Goal: Task Accomplishment & Management: Manage account settings

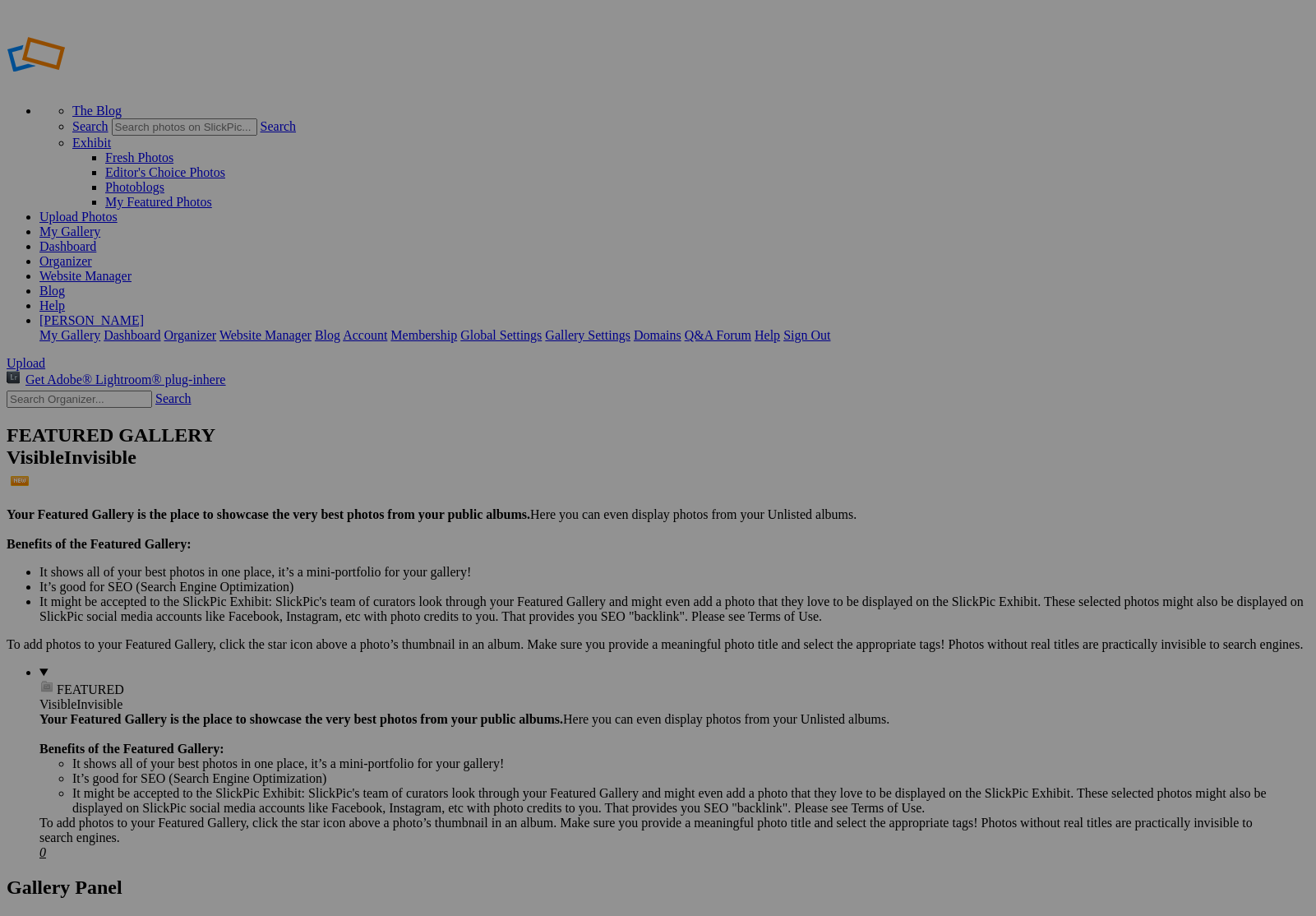
type input "[DEMOGRAPHIC_DATA] Row"
click at [512, 540] on span "Create" at bounding box center [494, 546] width 35 height 14
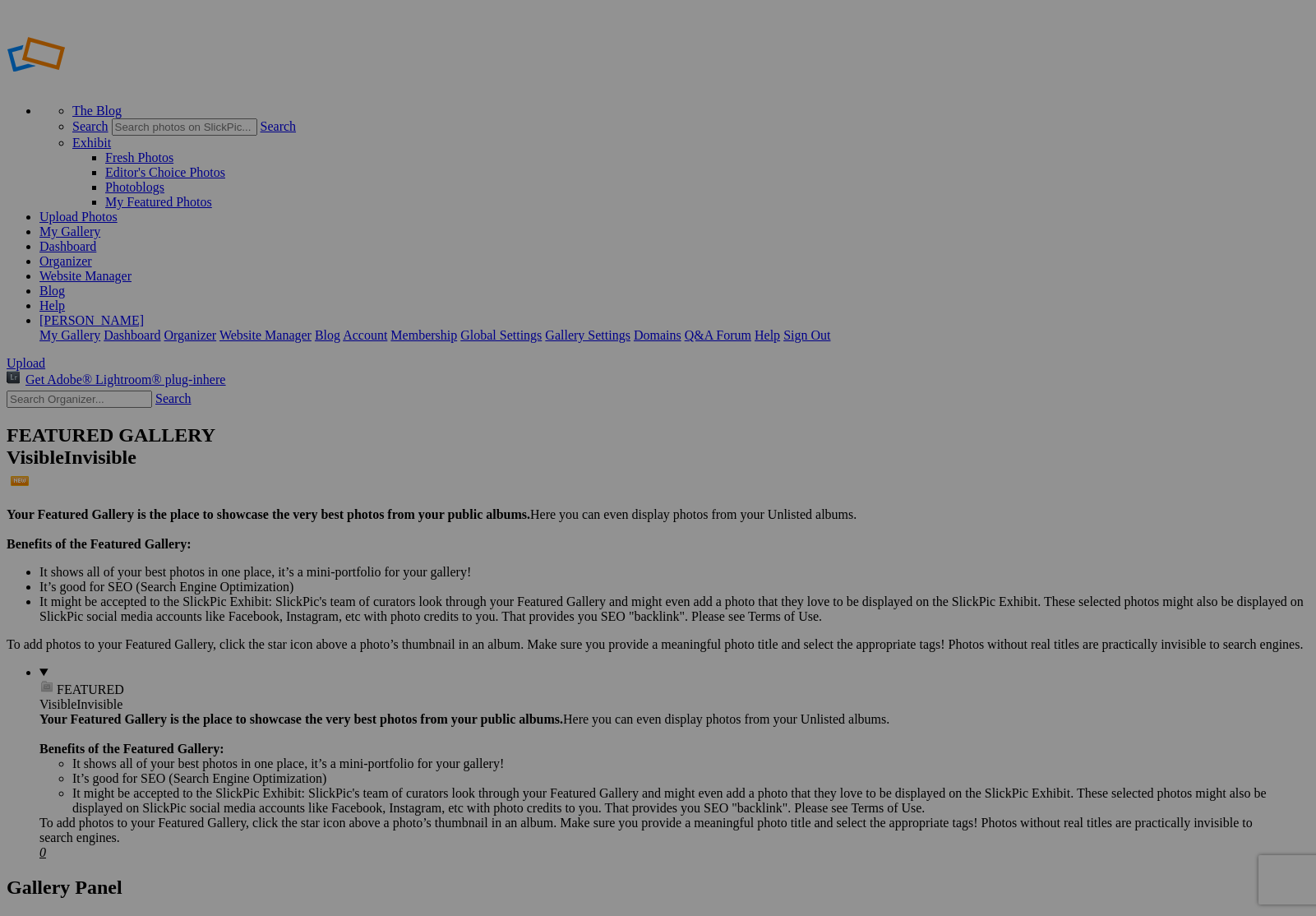
click at [508, 516] on link "Yes" at bounding box center [498, 521] width 19 height 14
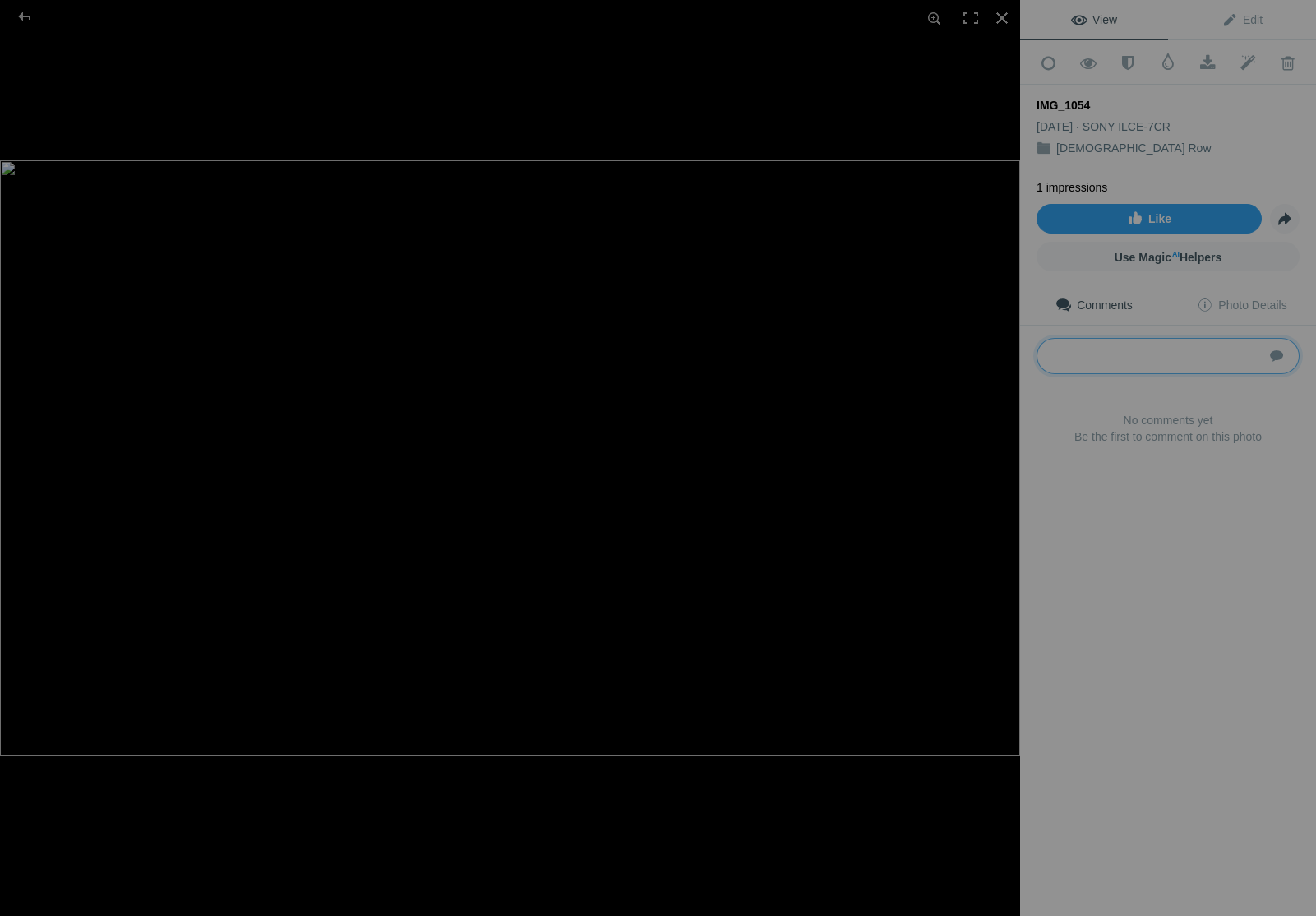
click at [1094, 350] on textarea at bounding box center [1168, 356] width 263 height 36
type textarea "[PERSON_NAME] Barn"
click at [26, 16] on div at bounding box center [25, 17] width 60 height 33
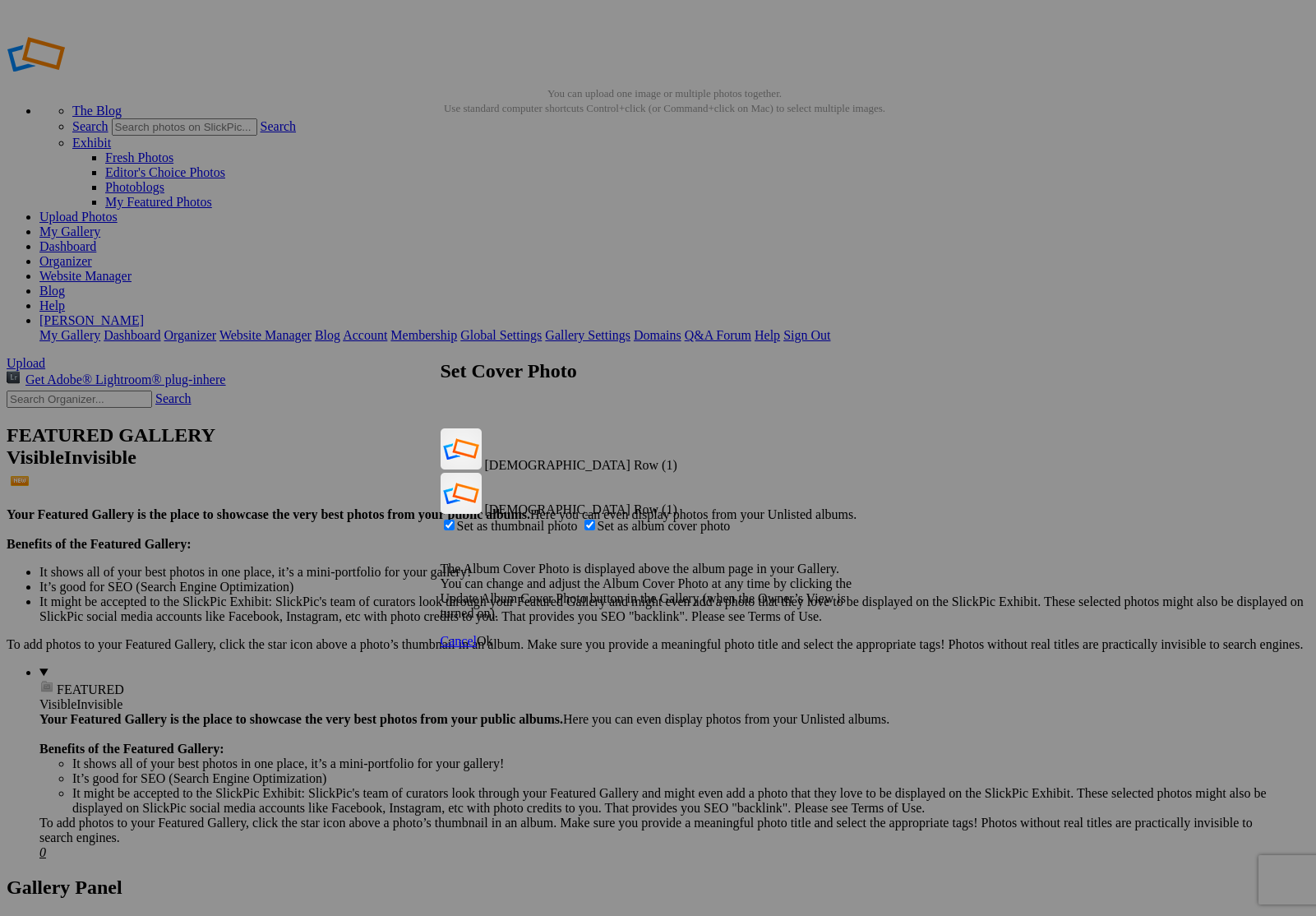
click at [494, 634] on link "Ok" at bounding box center [485, 641] width 17 height 14
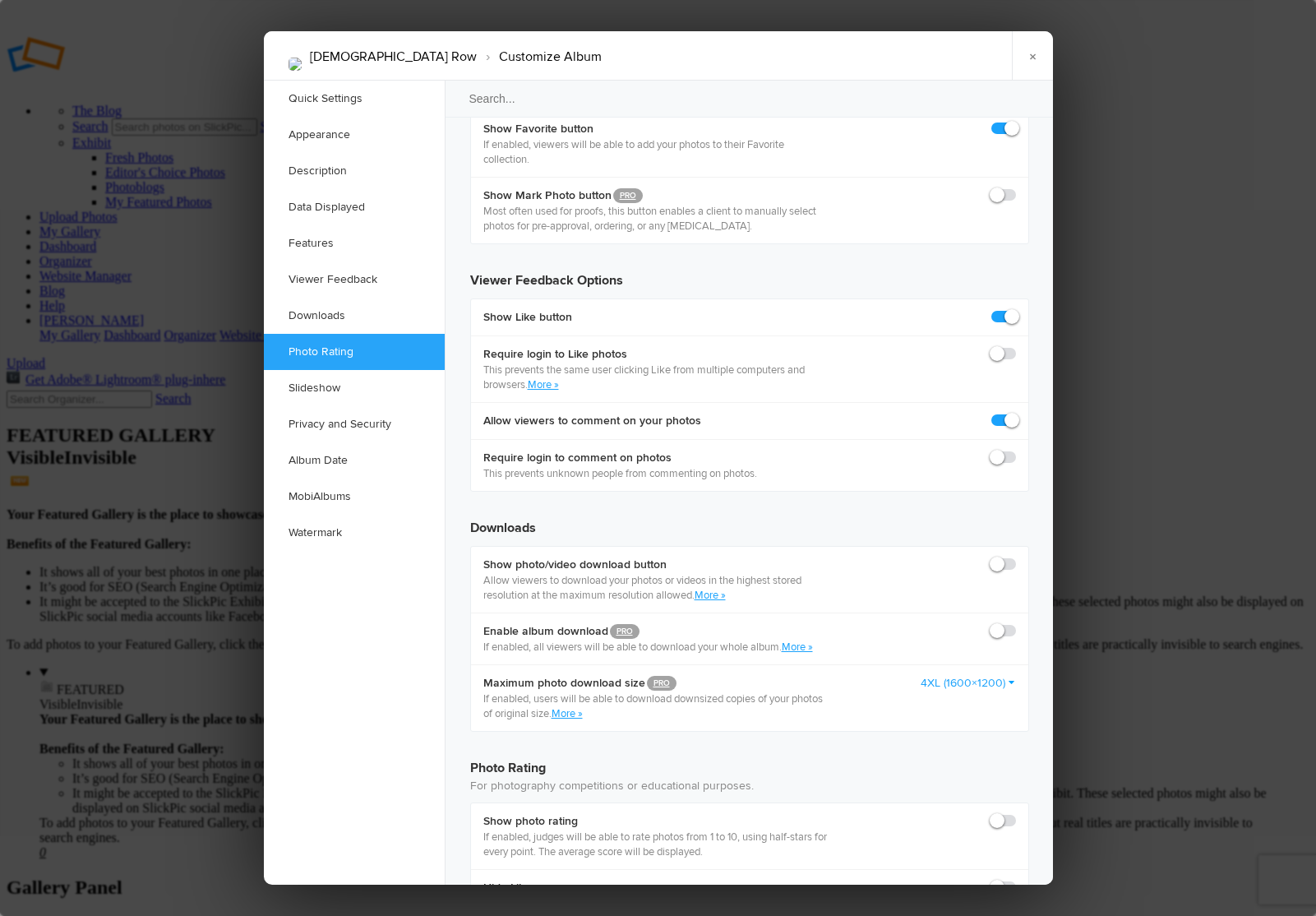
scroll to position [2943, 0]
checkbox input "true"
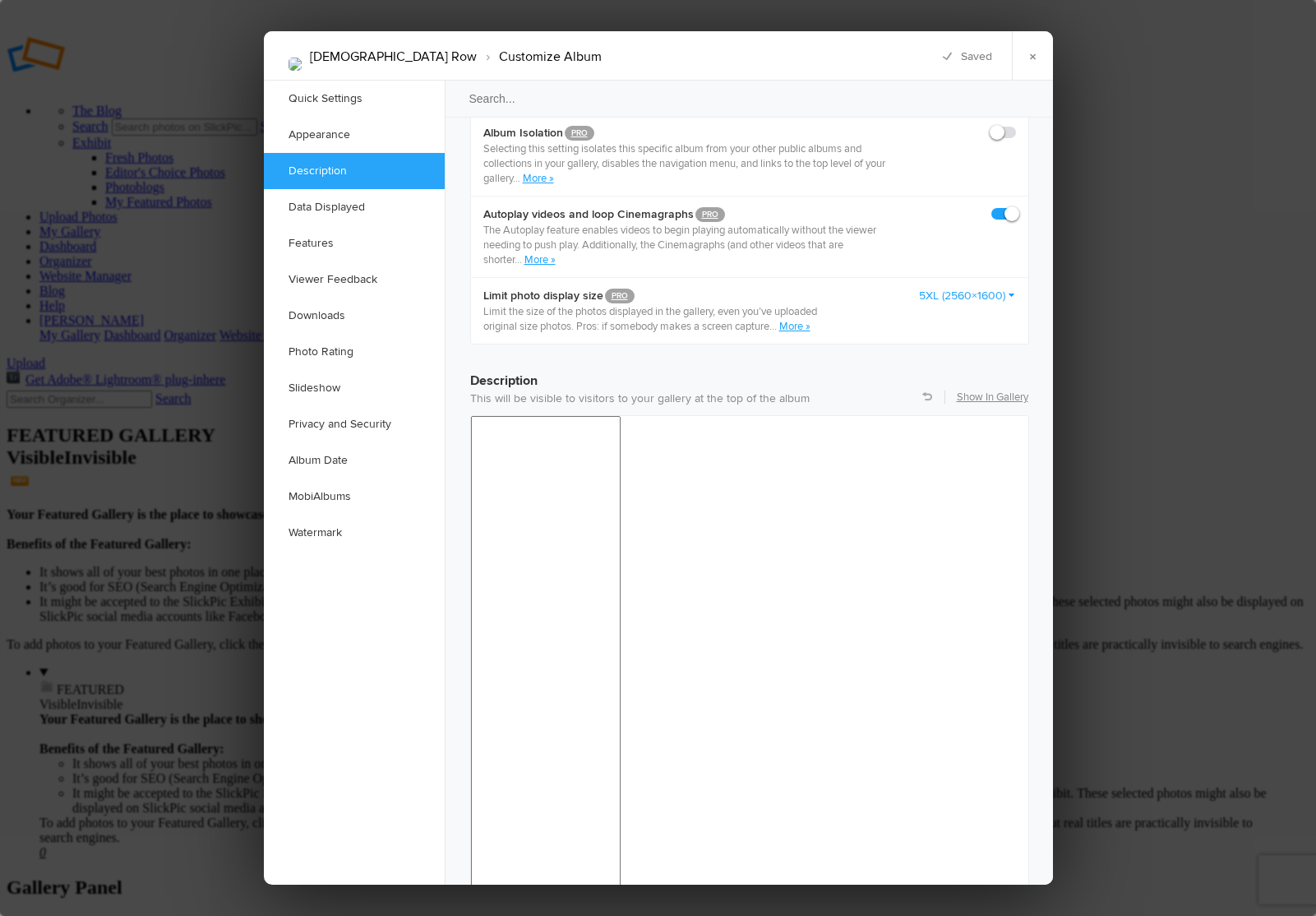
scroll to position [857, 0]
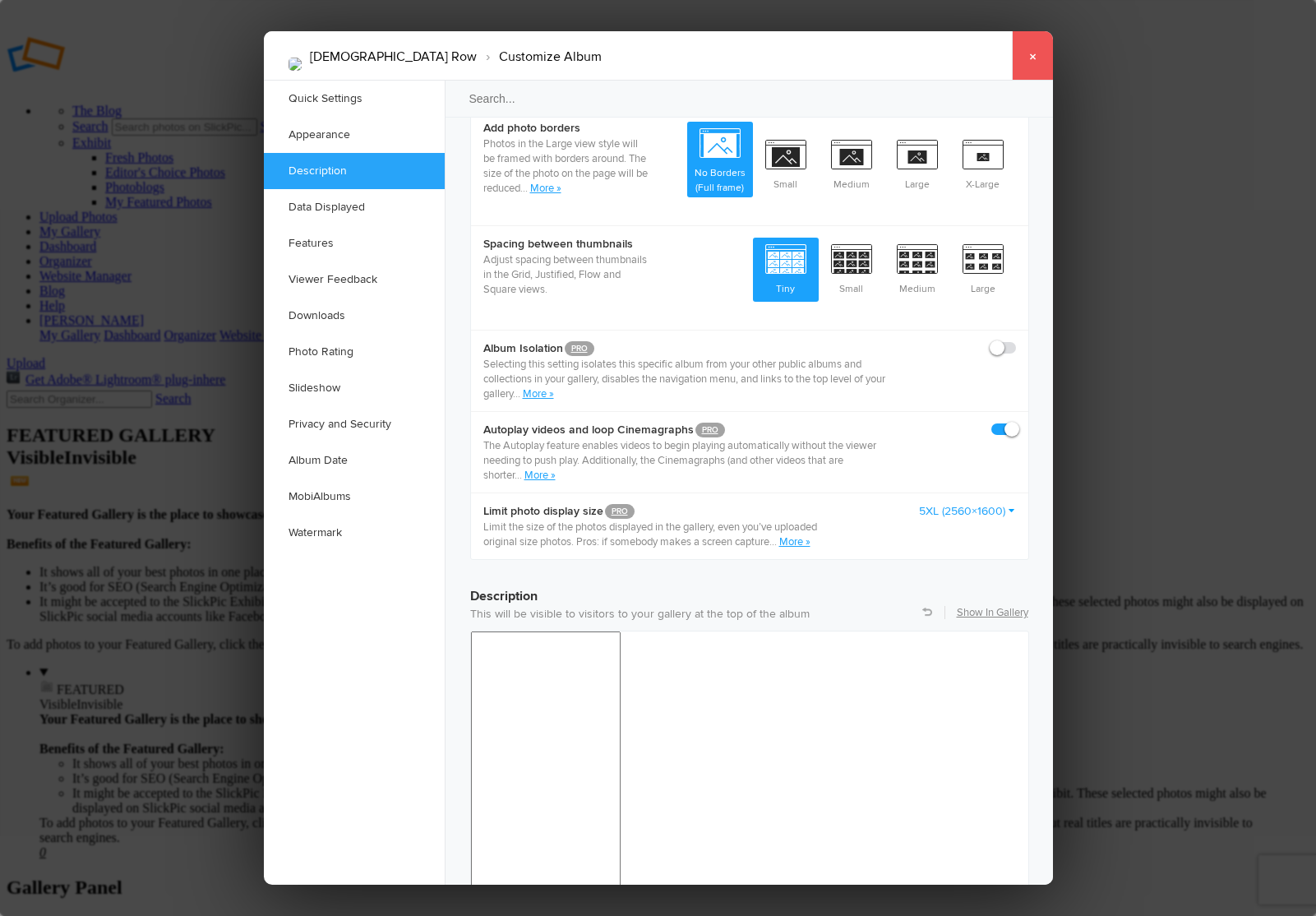
click at [1038, 46] on link "×" at bounding box center [1032, 56] width 41 height 50
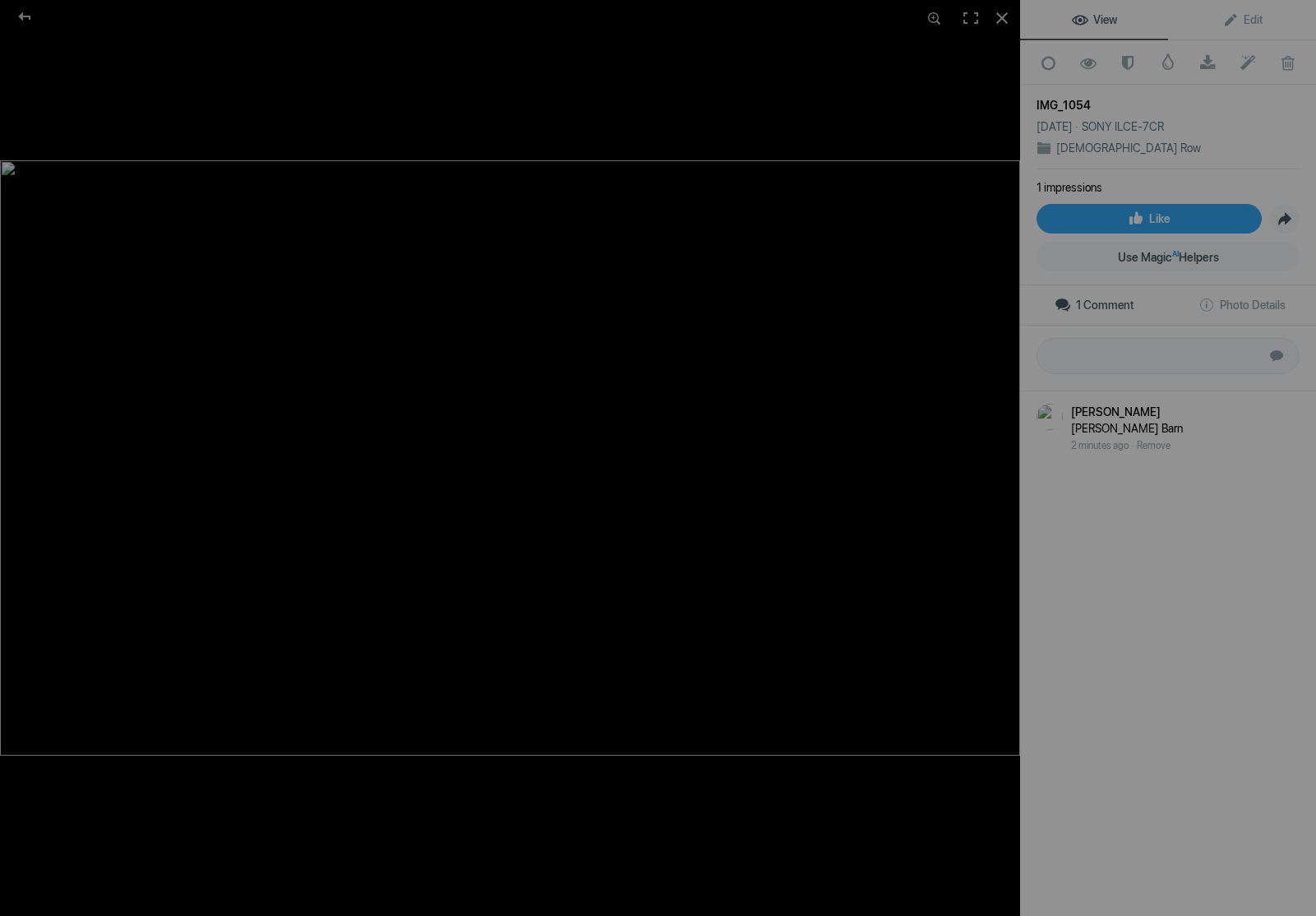
click at [1183, 411] on div "Jeff DAgostino T.A. Moulton Barn 2 minutes ago Remove" at bounding box center [1185, 428] width 228 height 50
click at [1158, 442] on link "Remove" at bounding box center [1153, 446] width 34 height 12
click at [1176, 441] on link "Confirm Removal" at bounding box center [1171, 446] width 70 height 12
click at [1250, 299] on span "Photo Details" at bounding box center [1242, 305] width 87 height 13
click at [1058, 97] on div "IMG_1054" at bounding box center [1168, 105] width 263 height 17
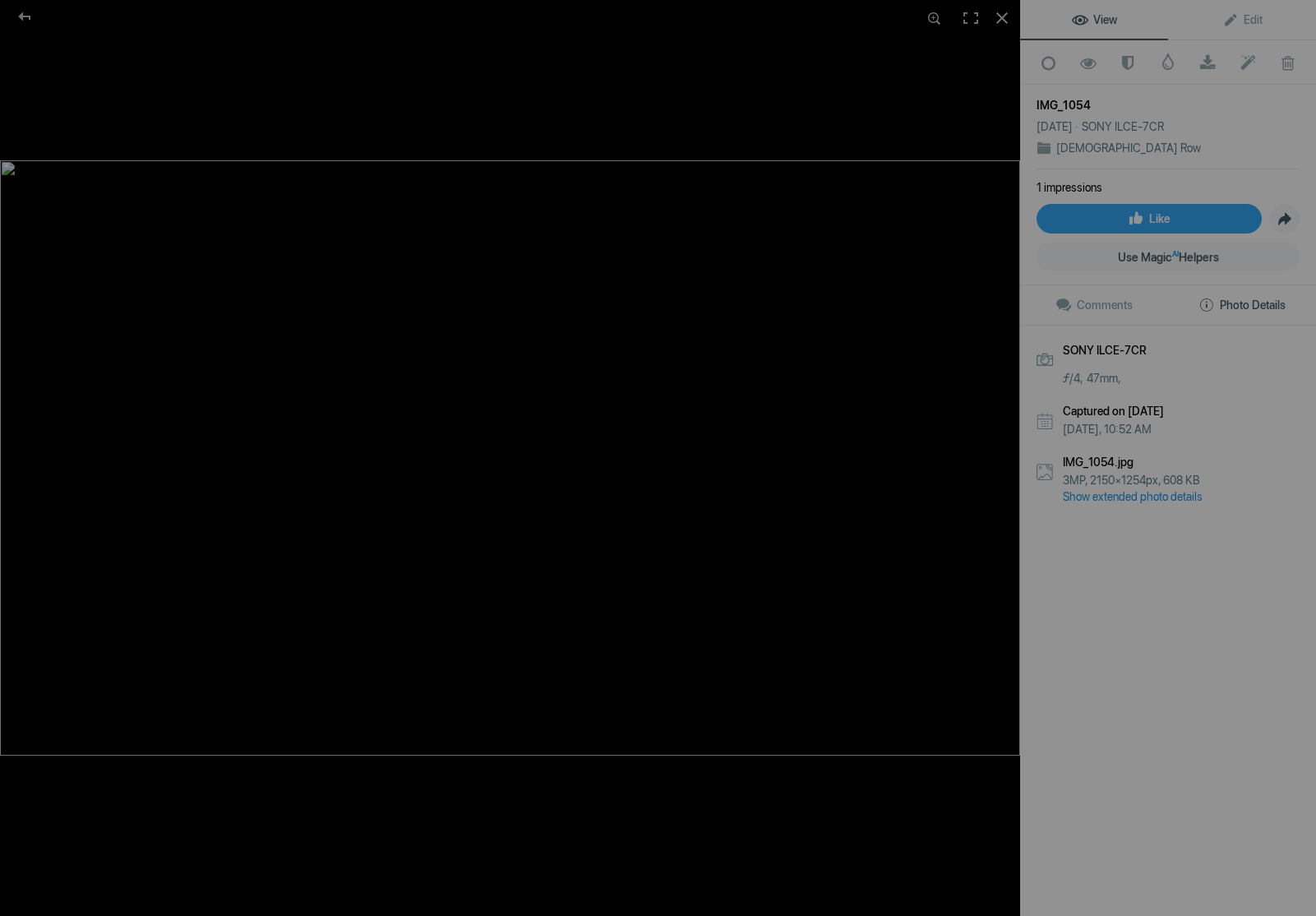
click at [1081, 97] on div "IMG_1054" at bounding box center [1168, 105] width 263 height 17
click at [1243, 12] on link "Edit" at bounding box center [1242, 20] width 148 height 40
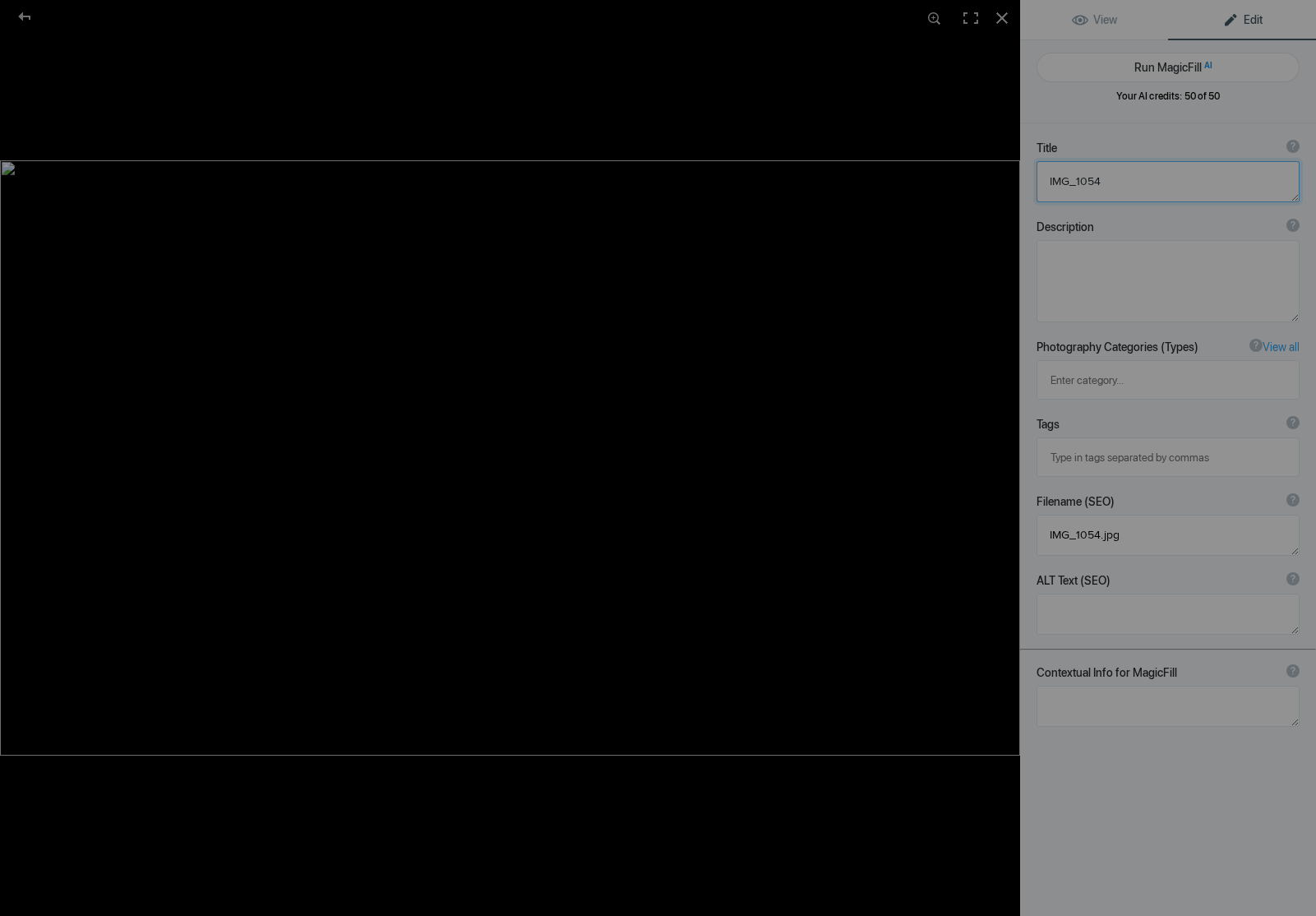
drag, startPoint x: 1113, startPoint y: 179, endPoint x: 1038, endPoint y: 183, distance: 75.1
click at [1038, 183] on textarea at bounding box center [1168, 182] width 263 height 41
paste textarea "[PERSON_NAME] Barn"
type textarea "[PERSON_NAME] Barn"
click at [1064, 254] on textarea at bounding box center [1168, 280] width 263 height 82
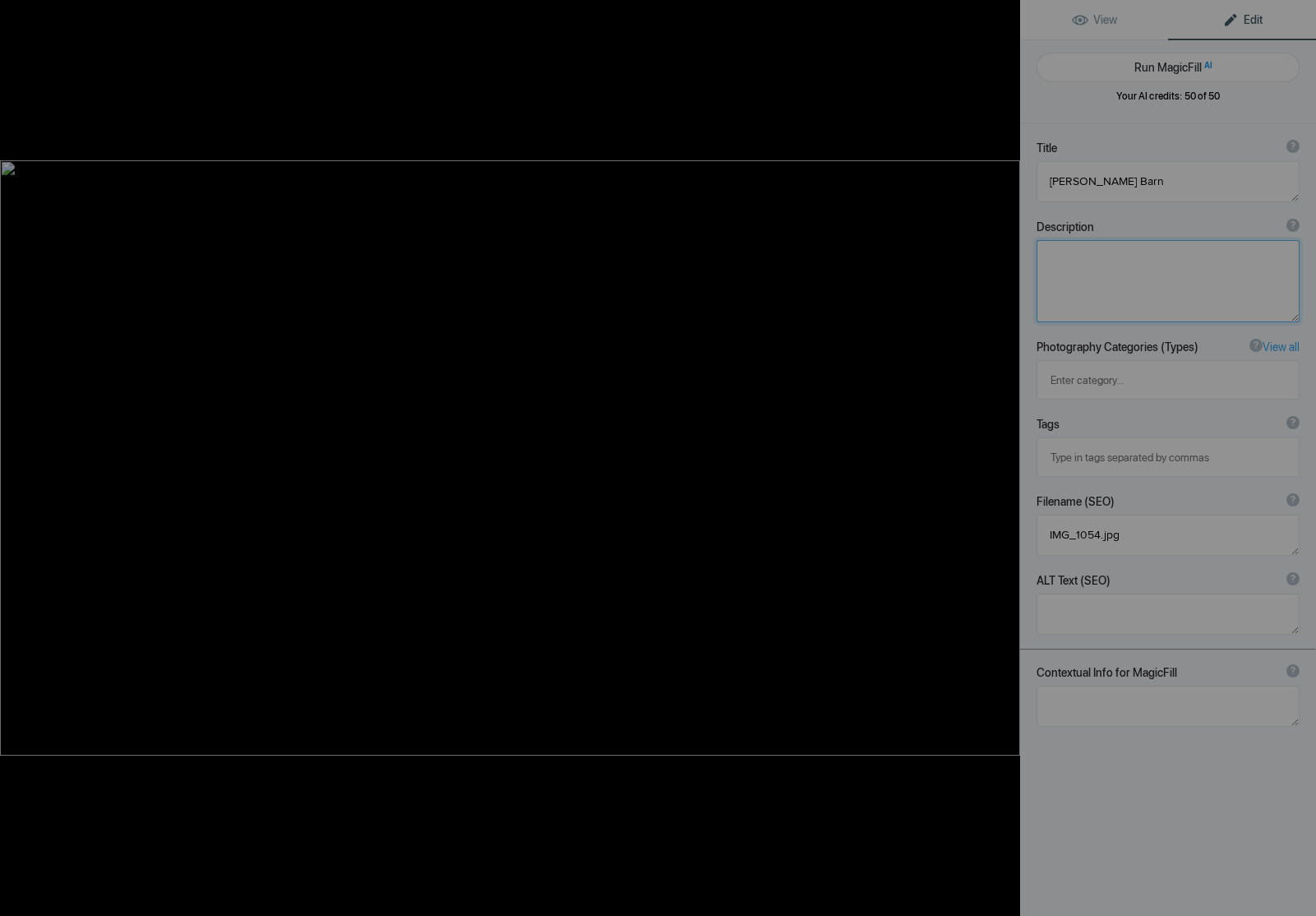
paste textarea "The T. A. Moulton Barn is a historic barn within the Mormon Row Historic Distri…"
click at [1223, 298] on textarea at bounding box center [1168, 280] width 263 height 82
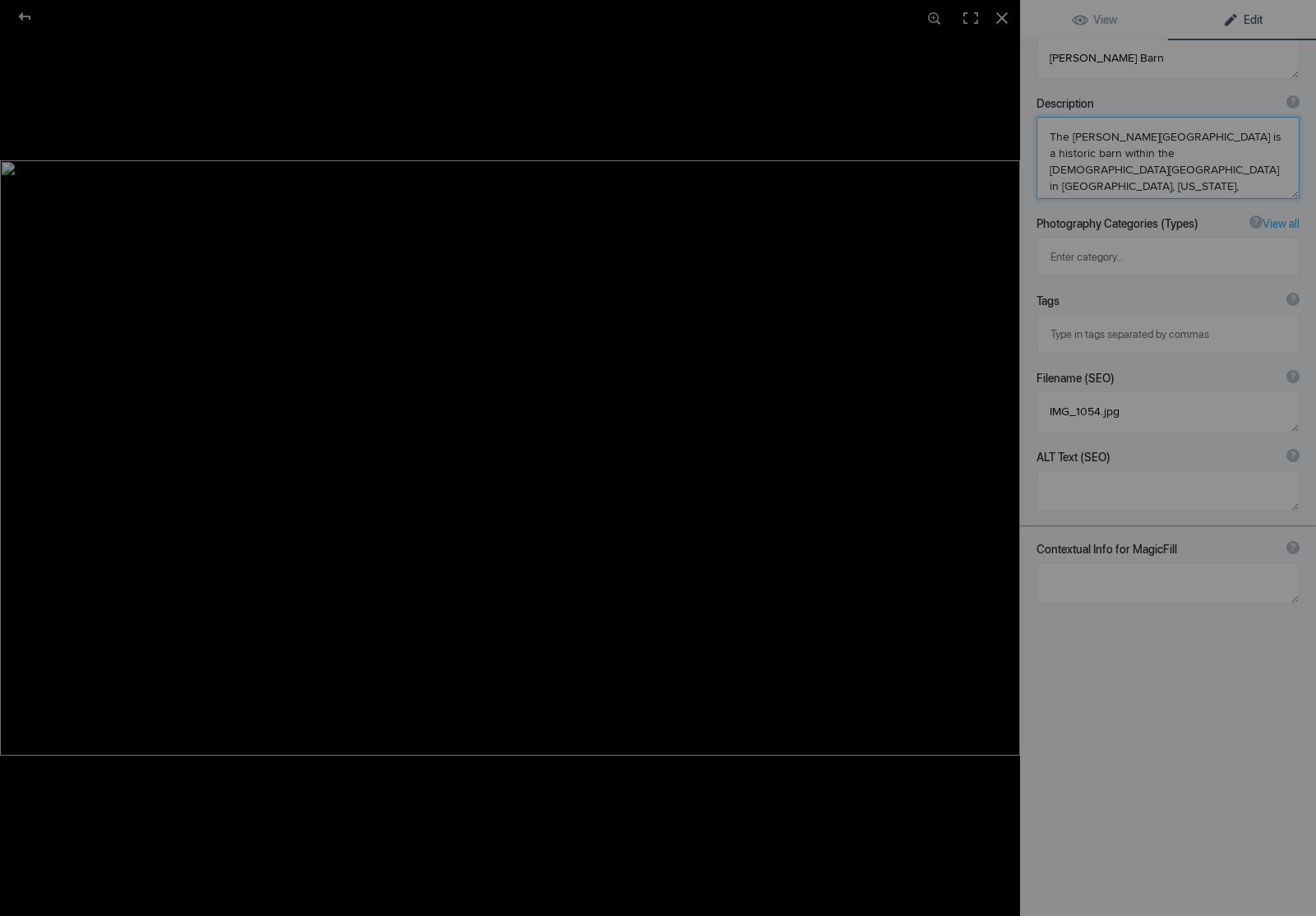
scroll to position [0, 0]
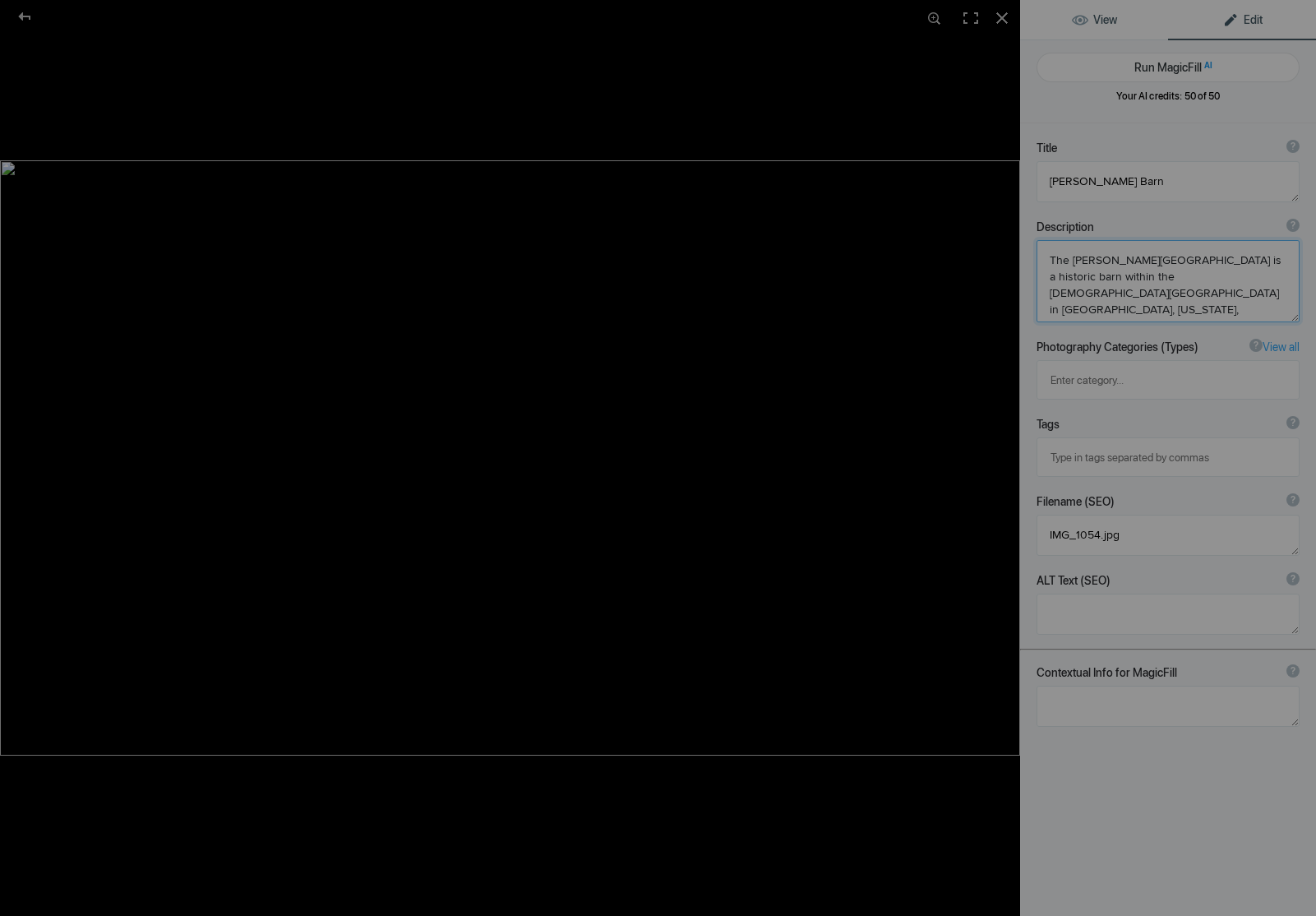
type textarea "The T. A. Moulton Barn is a historic barn within the Mormon Row Historic Distri…"
click at [1099, 14] on span "View" at bounding box center [1094, 20] width 45 height 13
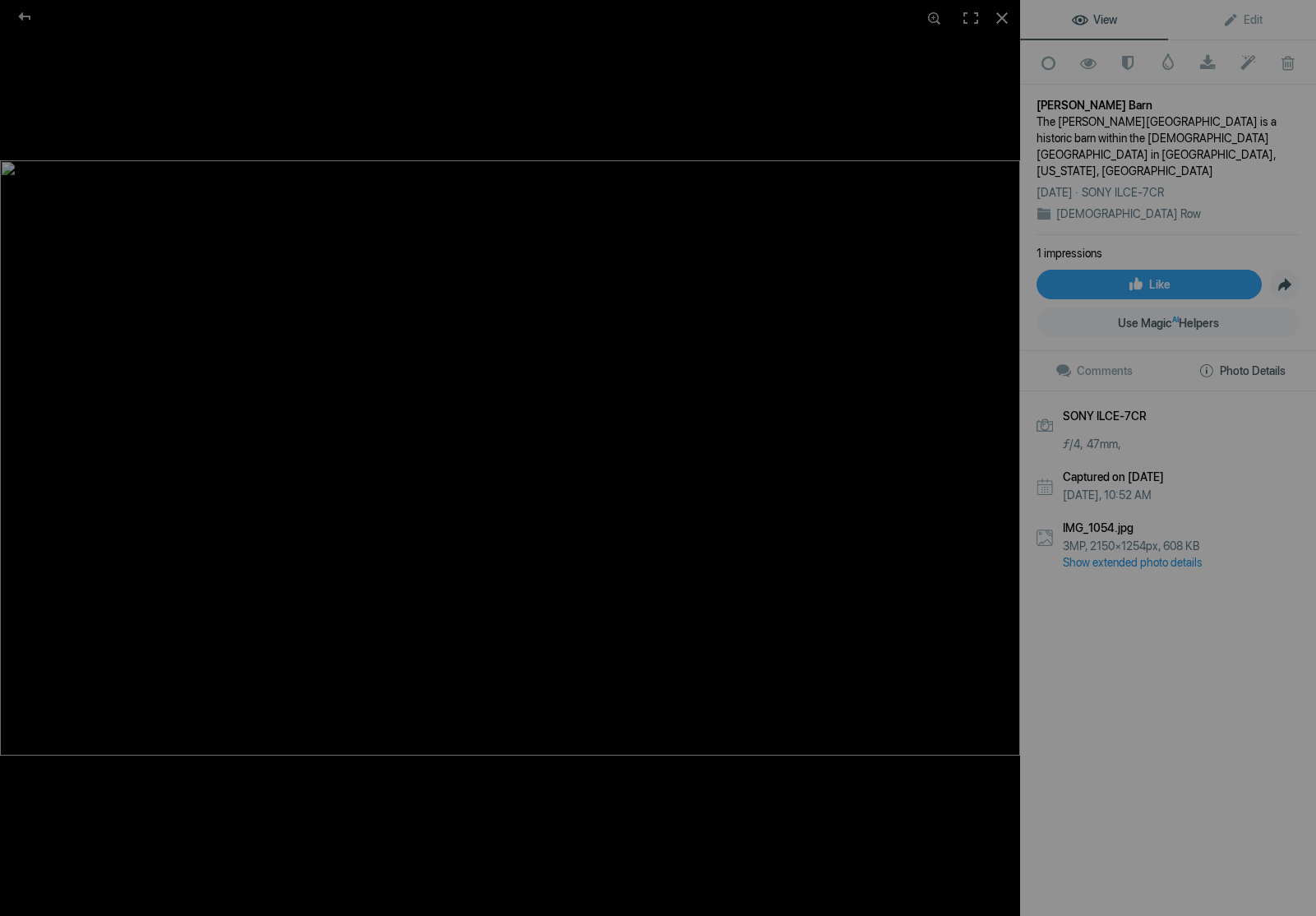
click at [1099, 17] on span "View" at bounding box center [1094, 20] width 45 height 13
click at [24, 17] on div at bounding box center [25, 17] width 60 height 33
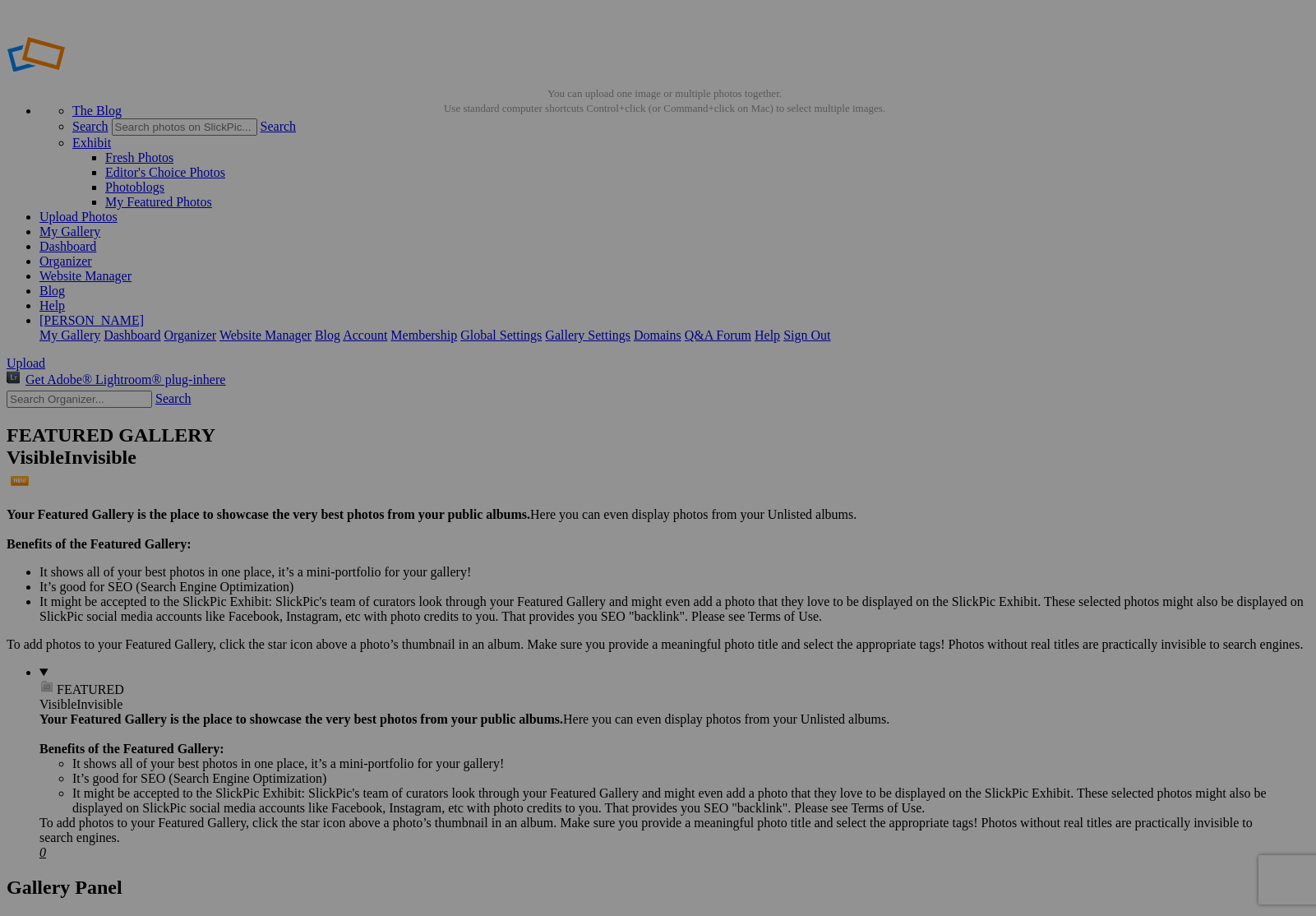
click at [131, 269] on link "Website Manager" at bounding box center [85, 275] width 92 height 14
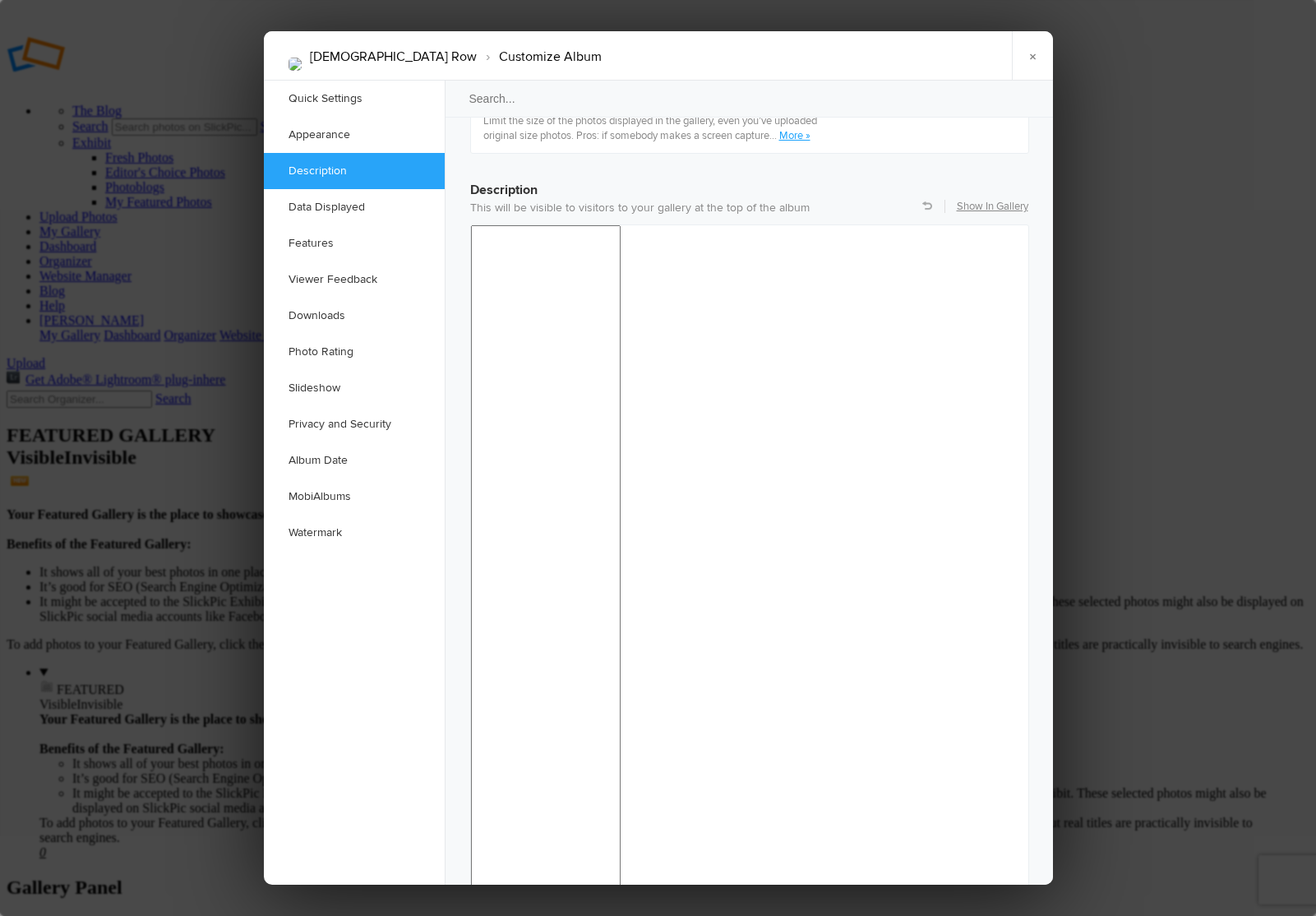
scroll to position [1267, 0]
checkbox input "false"
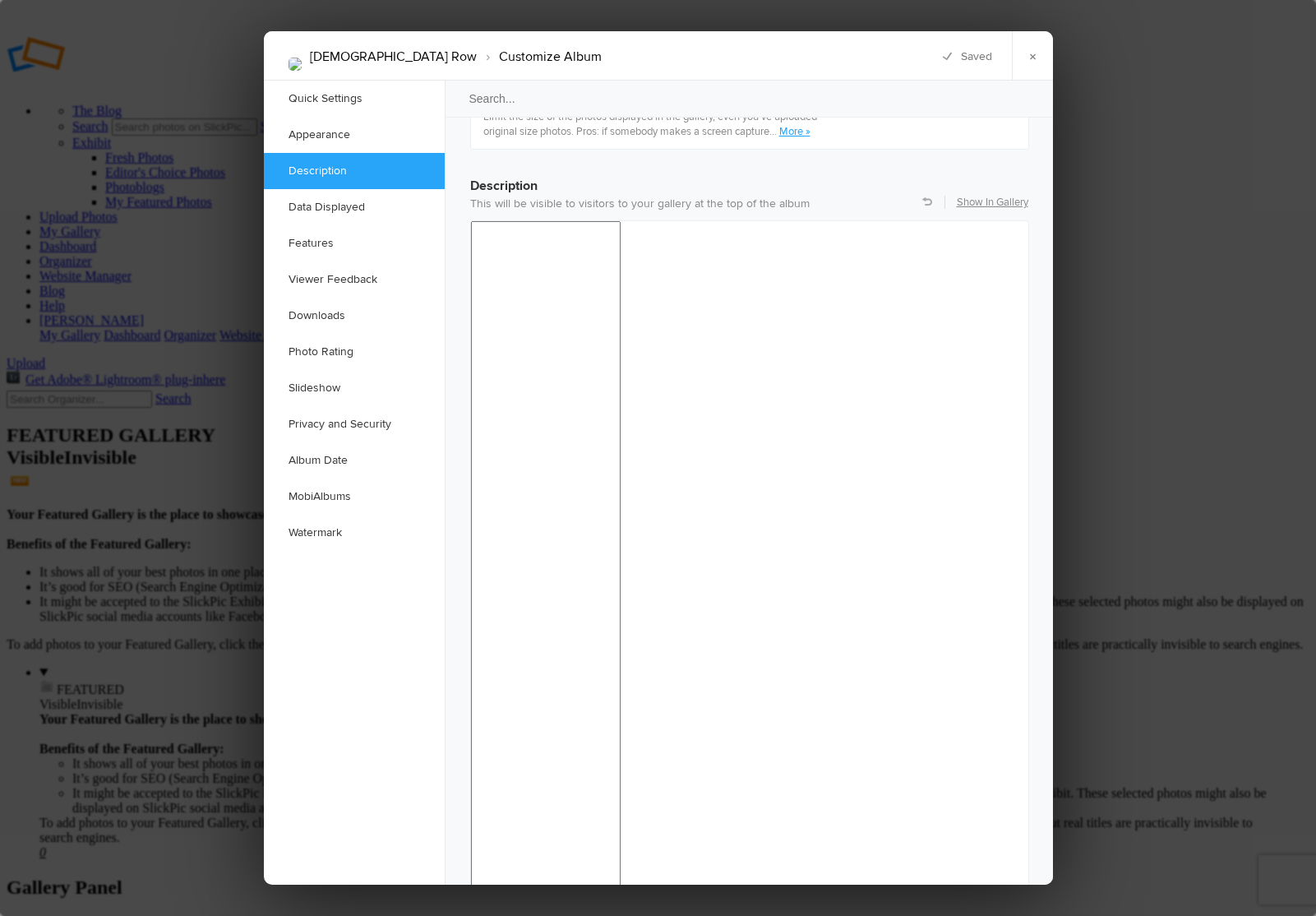
checkbox input "false"
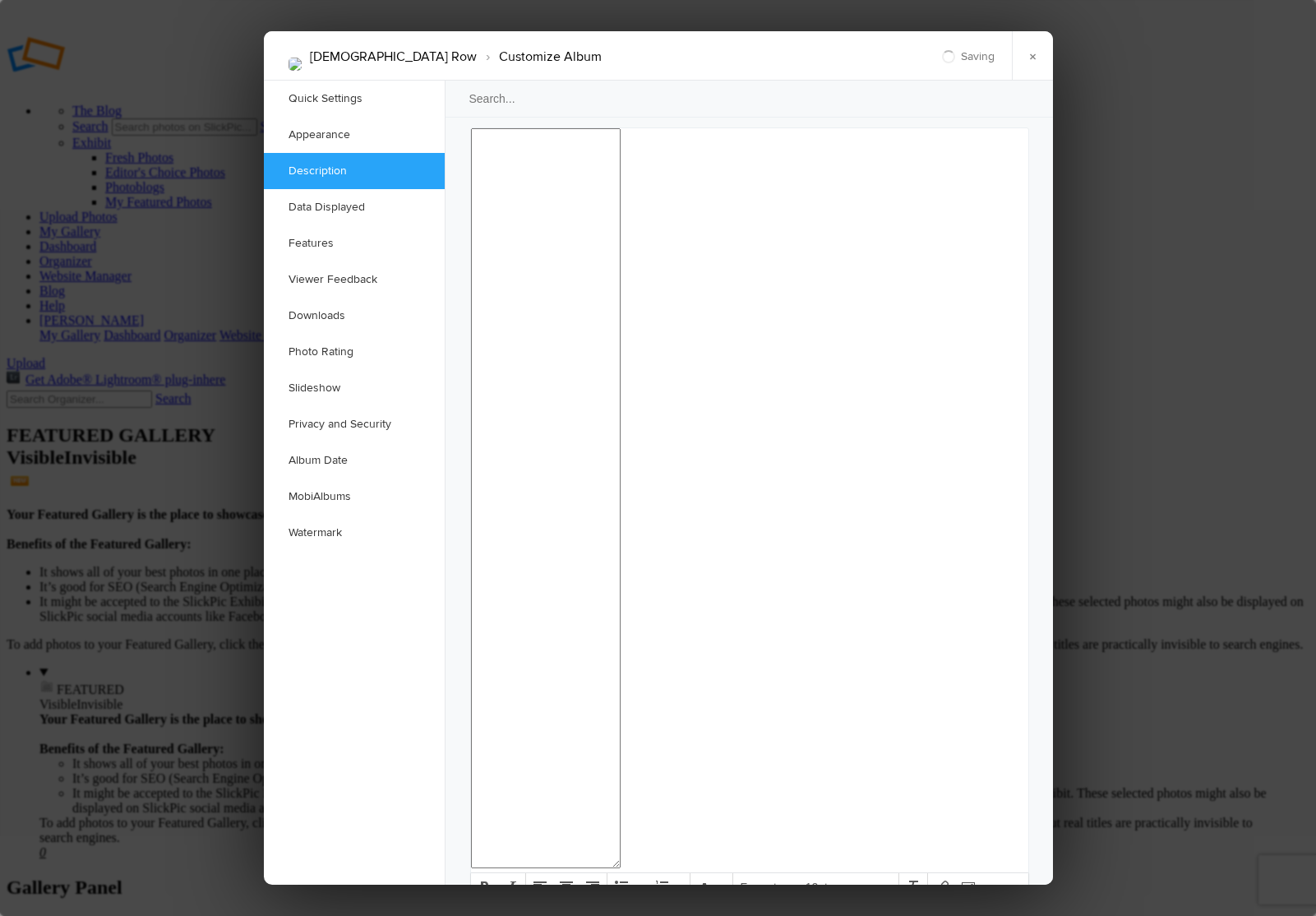
scroll to position [1374, 0]
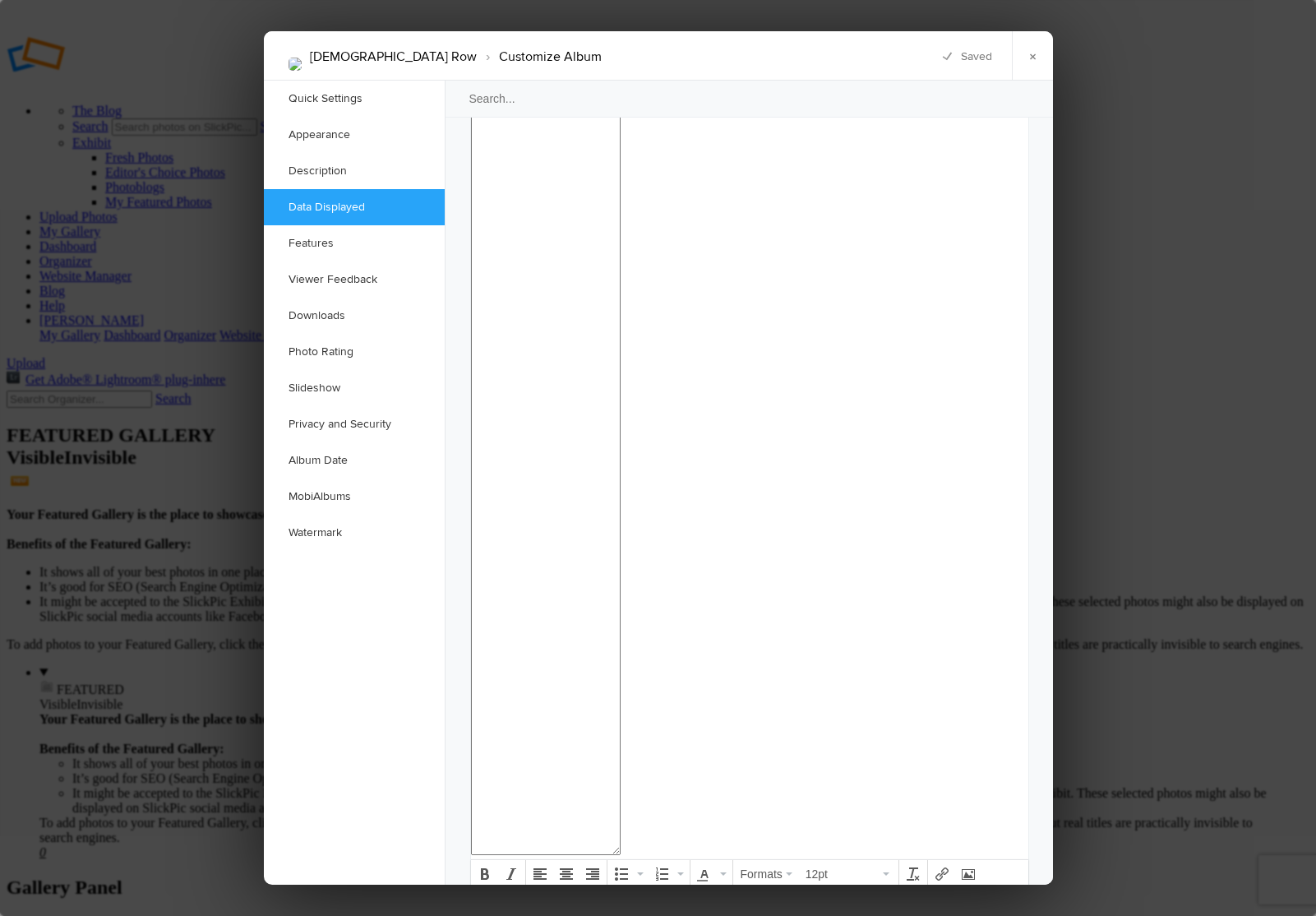
checkbox input "false"
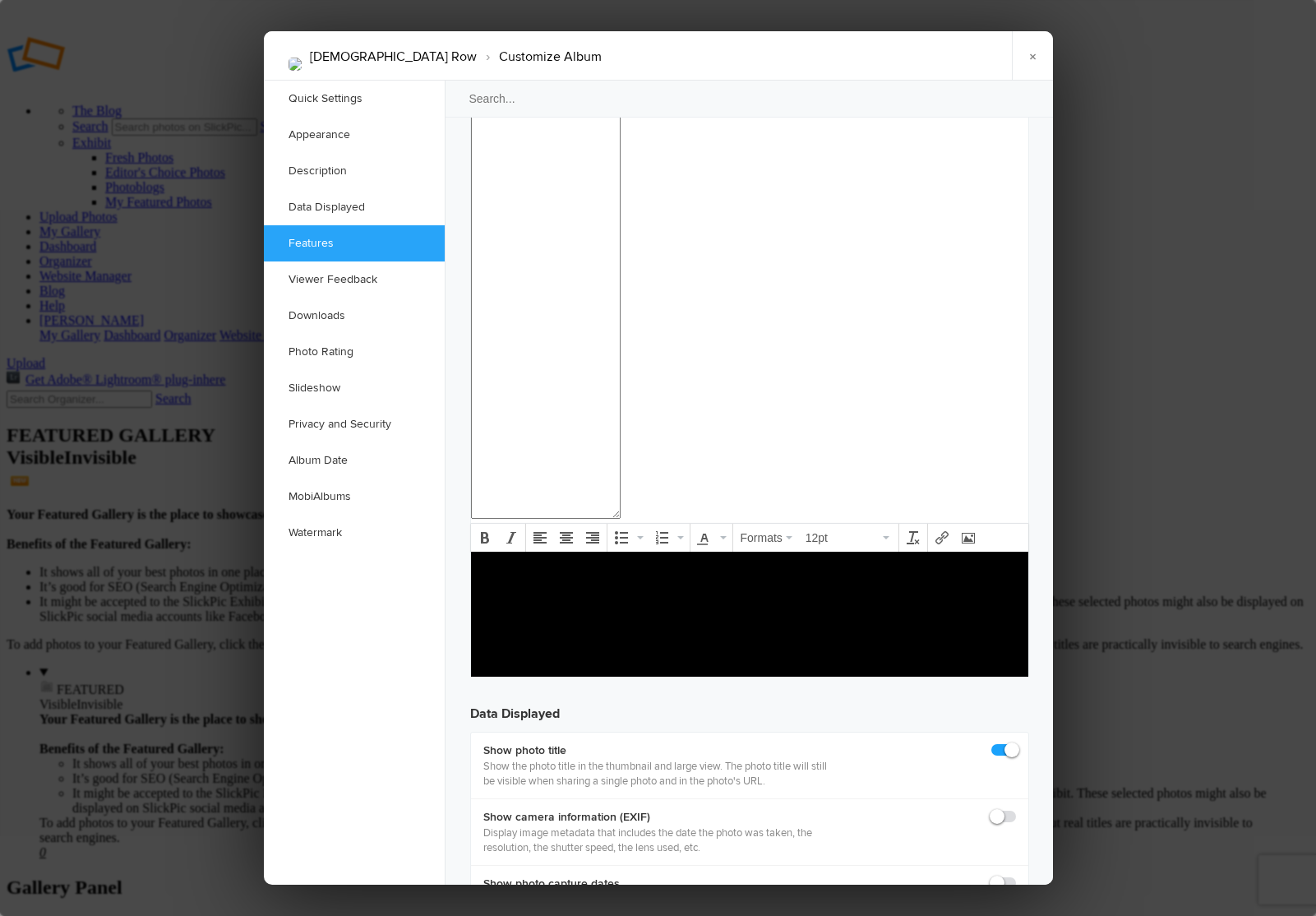
scroll to position [1712, 0]
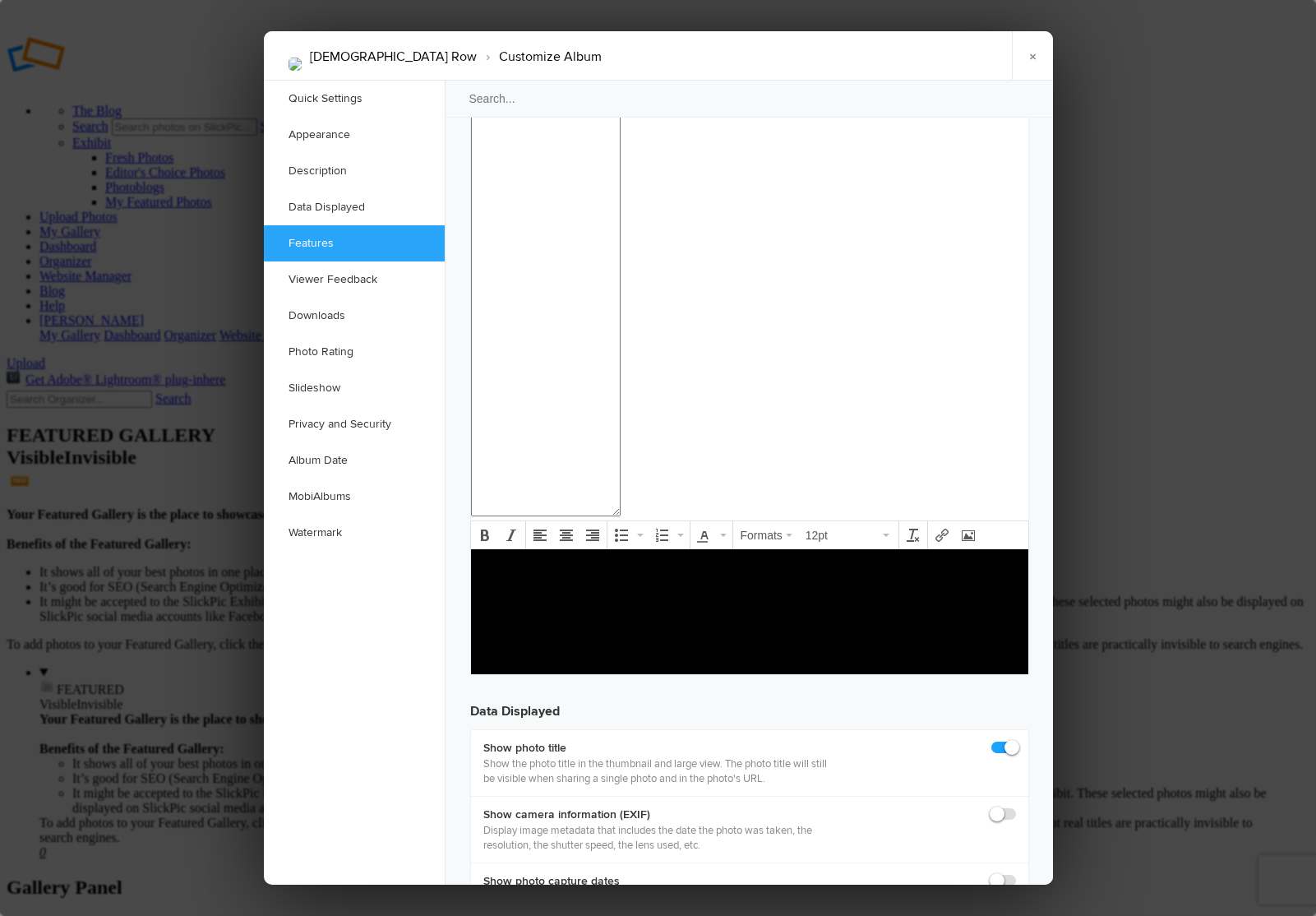
checkbox input "false"
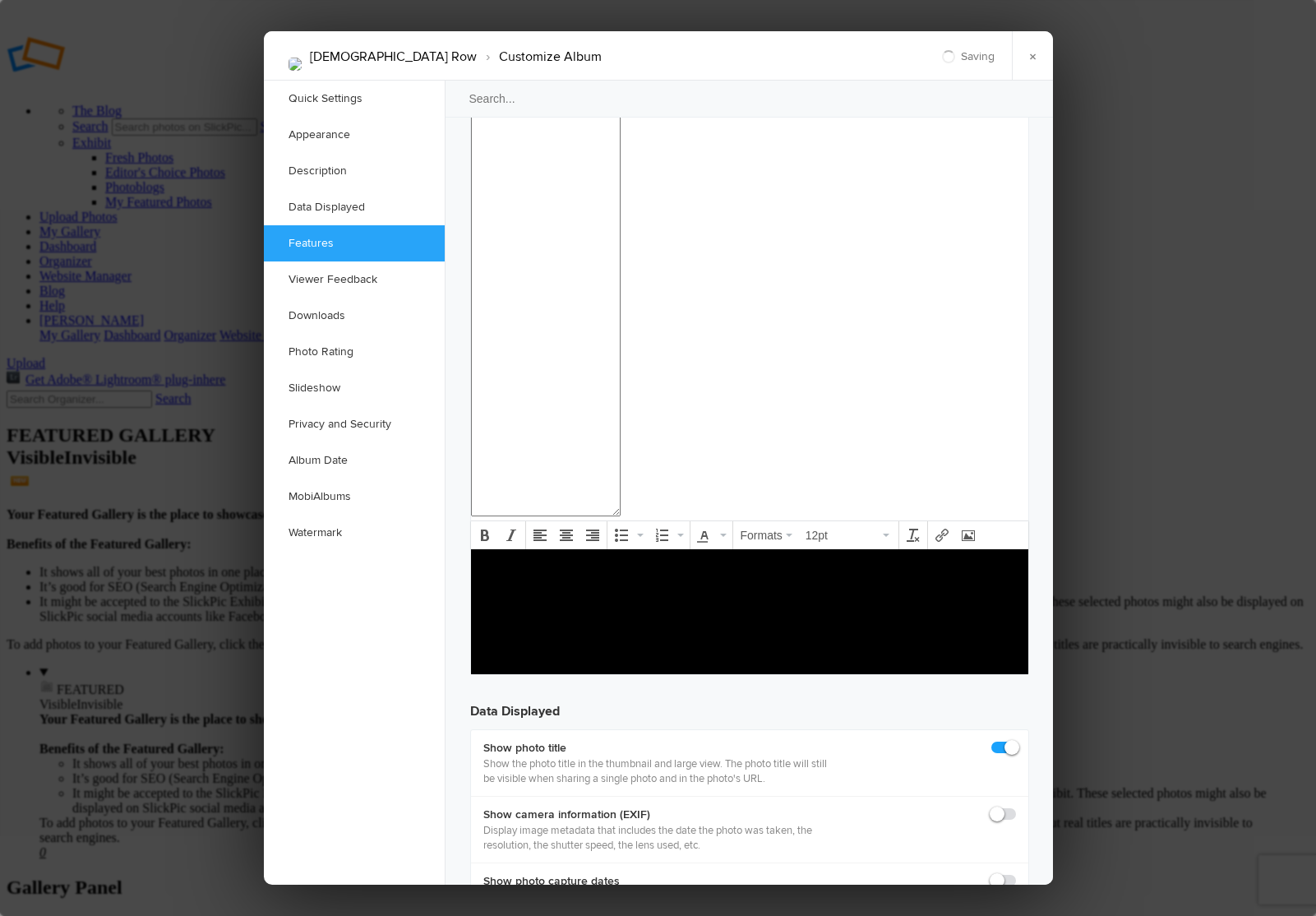
checkbox input "false"
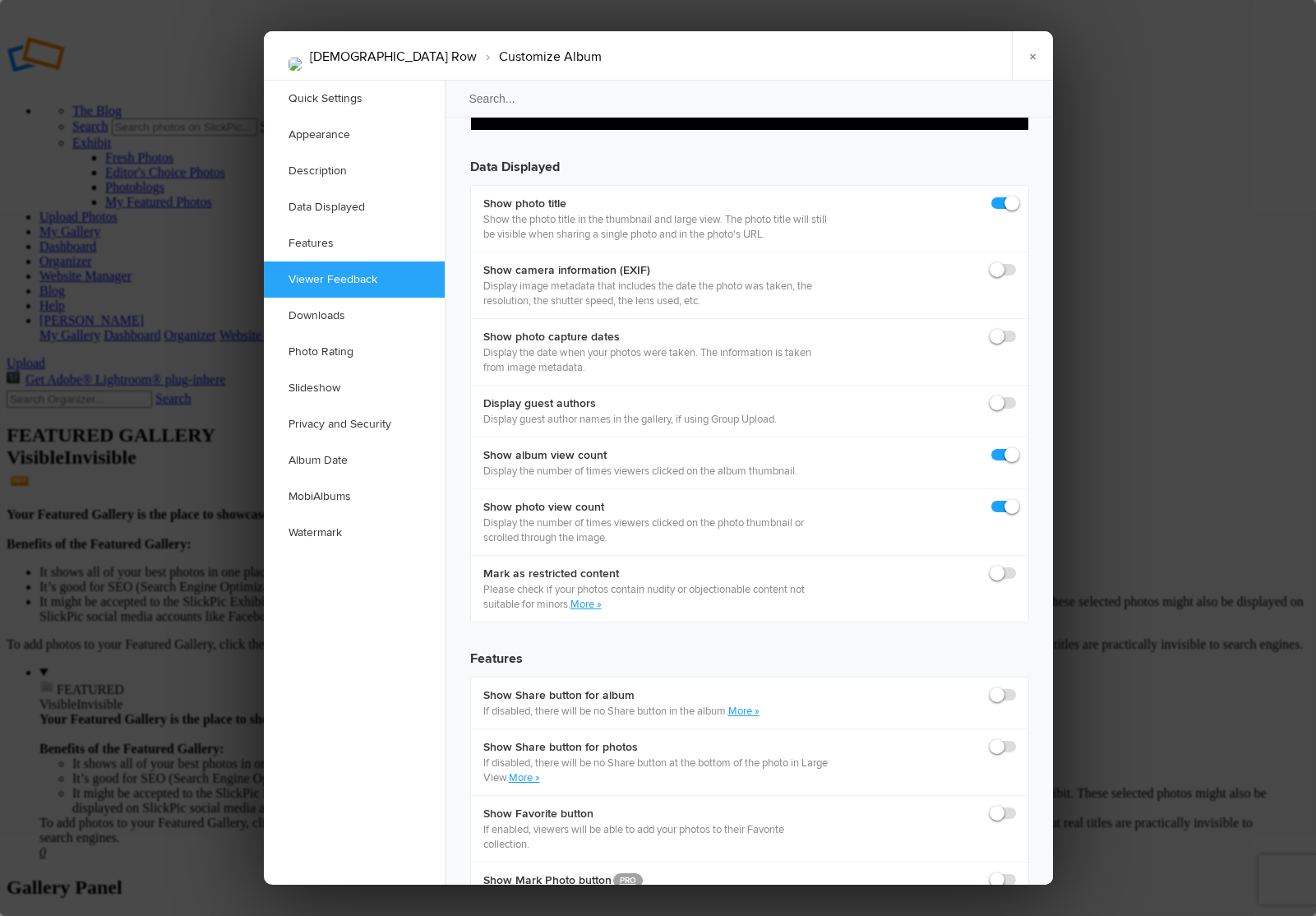
scroll to position [2264, 0]
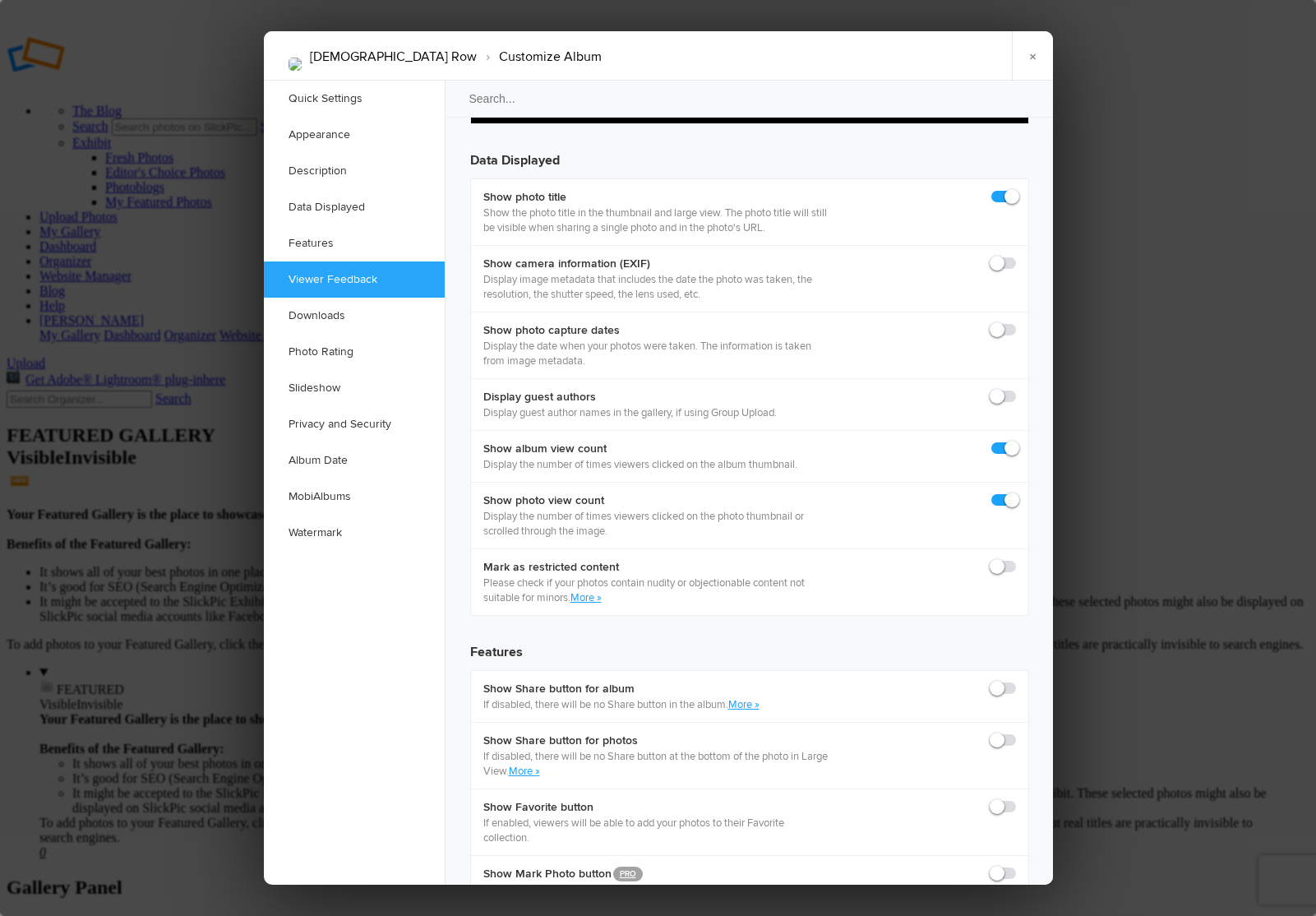
checkbox input "true"
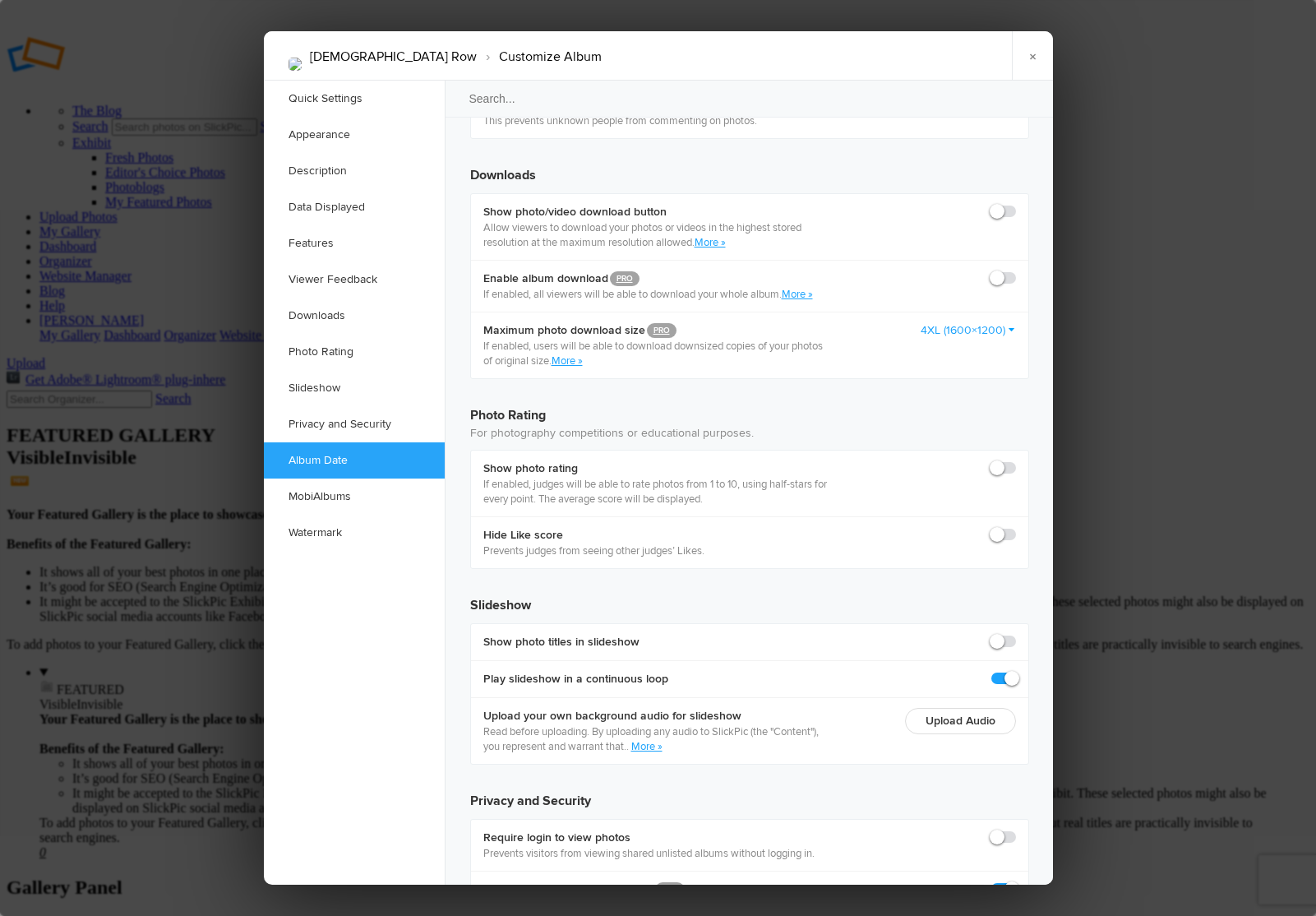
scroll to position [3371, 0]
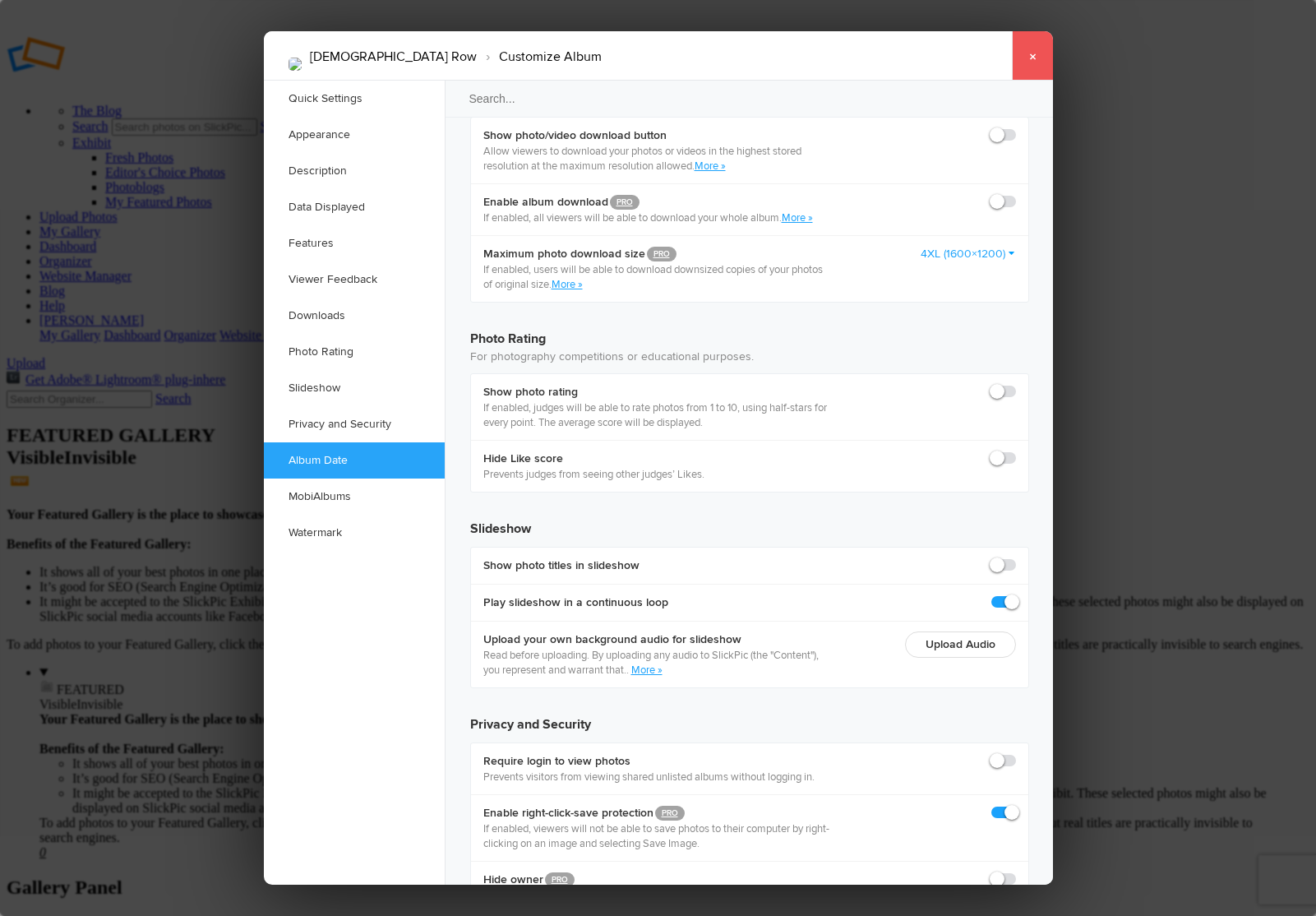
click at [1032, 61] on link "×" at bounding box center [1032, 56] width 41 height 50
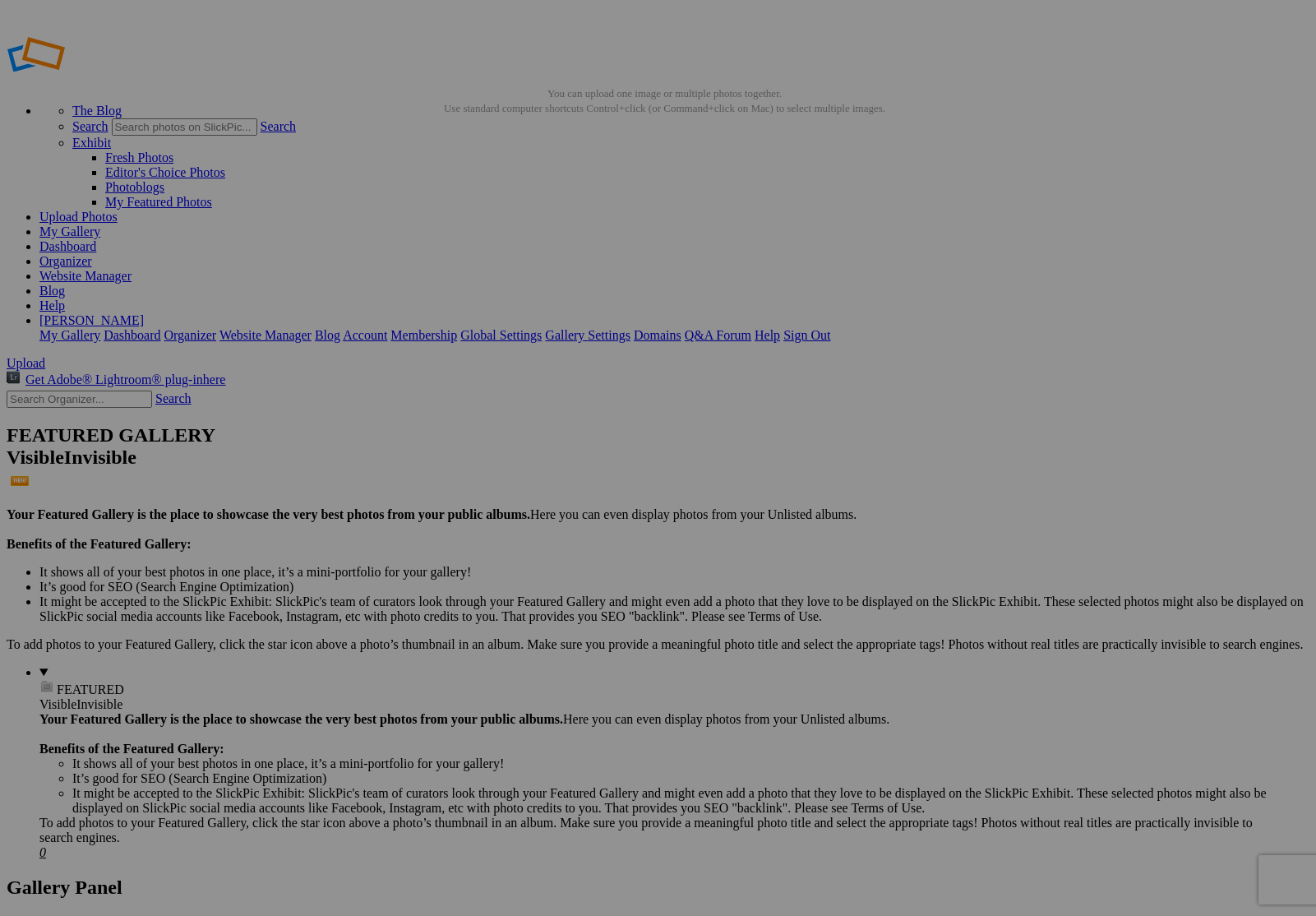
click at [131, 269] on link "Website Manager" at bounding box center [85, 275] width 92 height 14
